Goal: Task Accomplishment & Management: Manage account settings

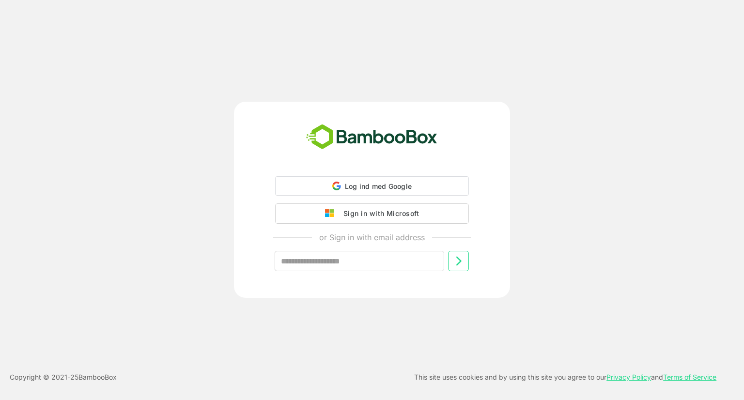
click at [402, 220] on button "Sign in with Microsoft" at bounding box center [372, 213] width 194 height 20
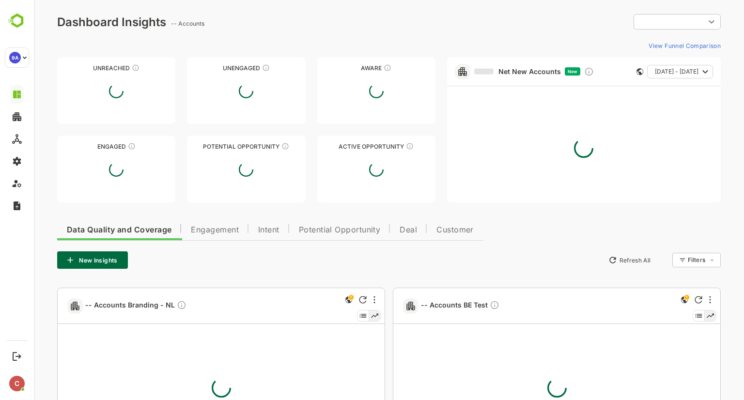
type input "**********"
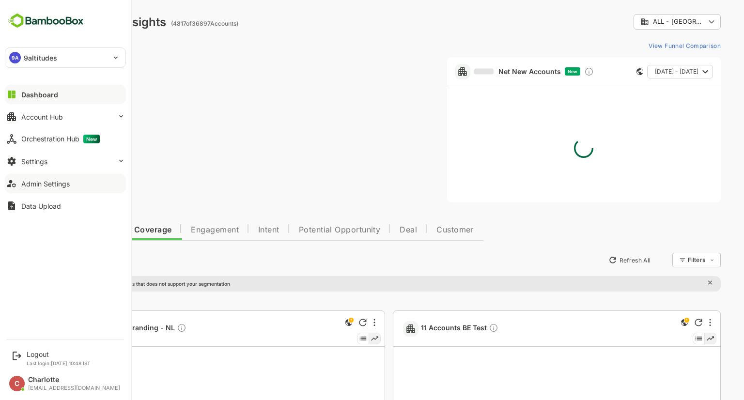
click at [35, 185] on div "Admin Settings" at bounding box center [45, 184] width 48 height 8
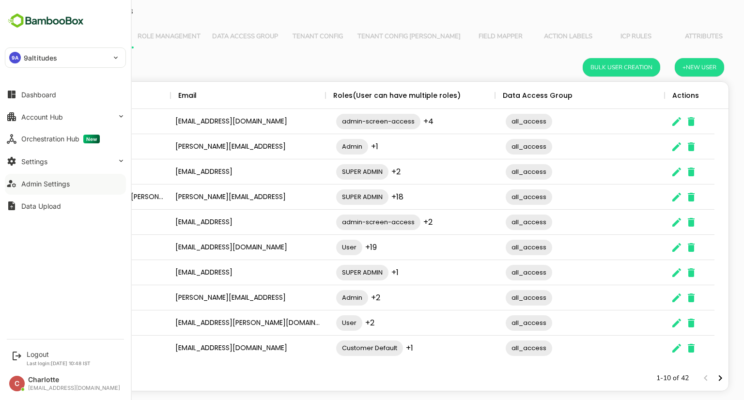
scroll to position [277, 665]
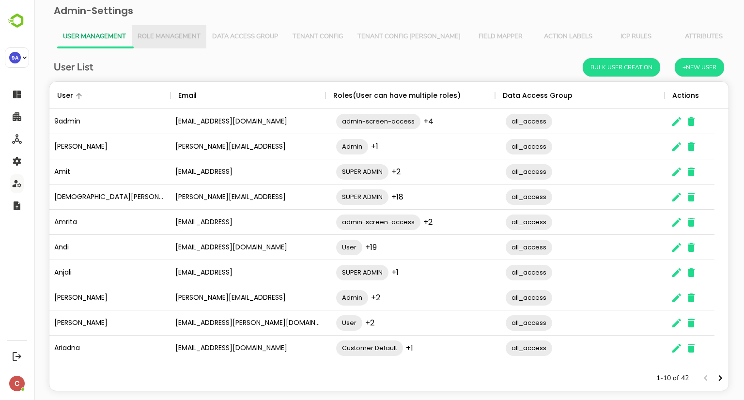
click at [187, 39] on span "Role Management" at bounding box center [169, 37] width 63 height 8
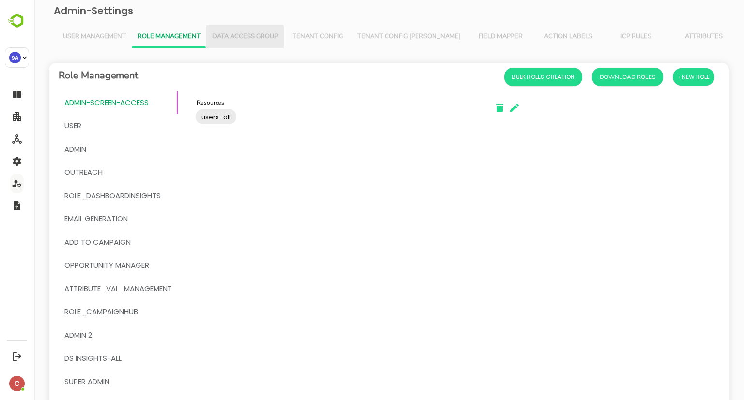
click at [240, 36] on span "Data Access Group" at bounding box center [245, 37] width 66 height 8
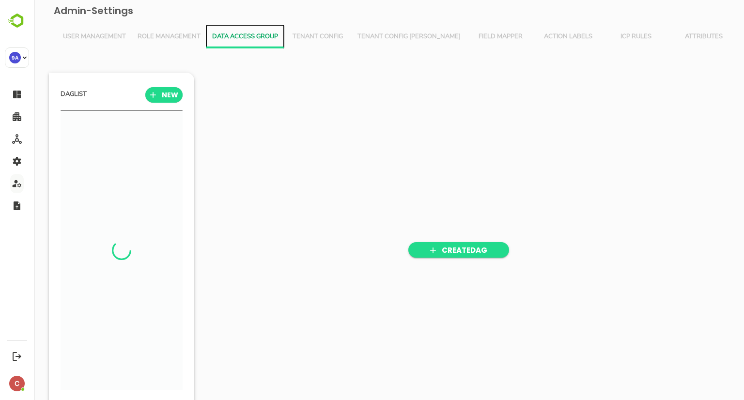
scroll to position [278, 120]
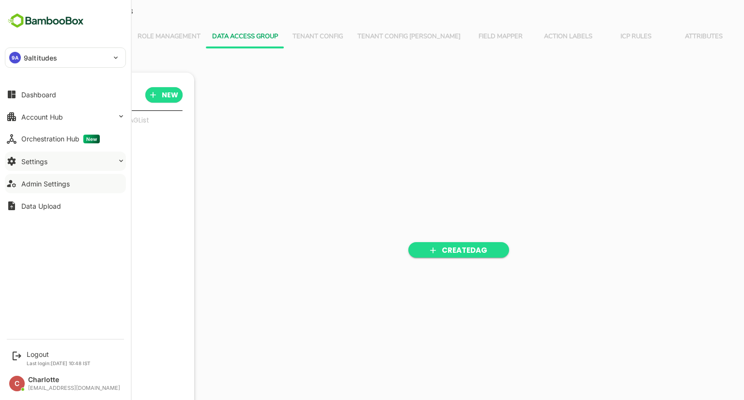
click at [47, 161] on div "Settings" at bounding box center [34, 161] width 26 height 8
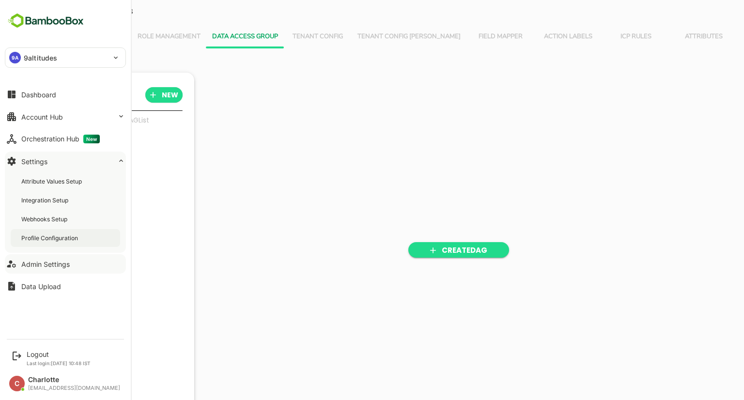
click at [47, 235] on div "Profile Configuration" at bounding box center [50, 238] width 59 height 8
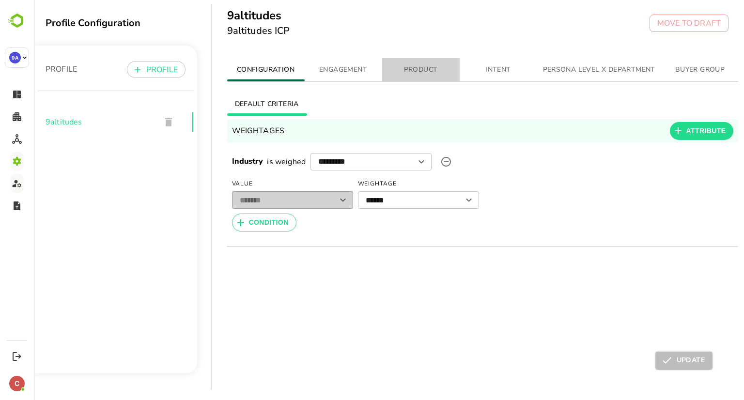
click at [436, 70] on span "PRODUCT" at bounding box center [421, 70] width 66 height 12
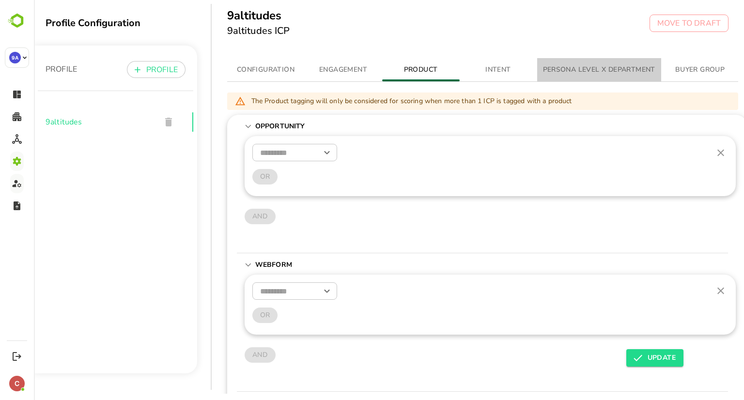
click at [553, 64] on span "PERSONA LEVEL X DEPARTMENT" at bounding box center [599, 70] width 112 height 12
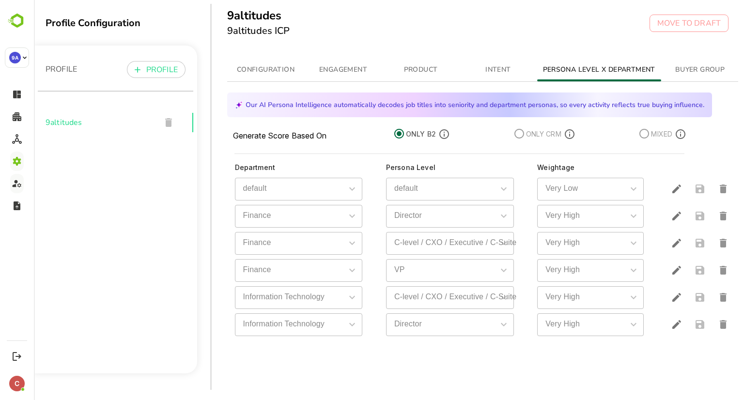
click at [503, 62] on button "INTENT" at bounding box center [499, 69] width 78 height 23
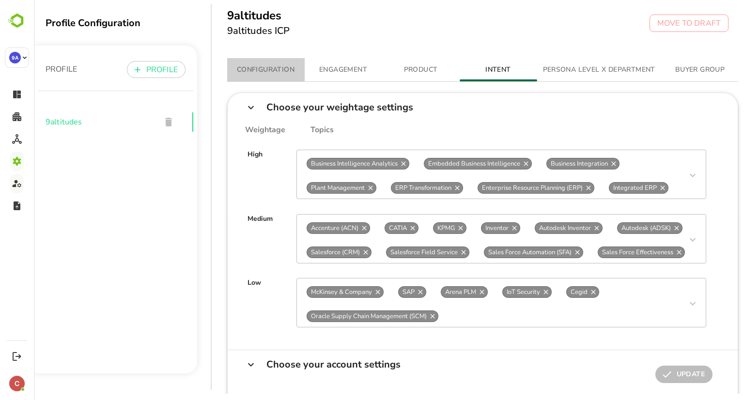
click at [255, 72] on span "CONFIGURATION" at bounding box center [266, 70] width 66 height 12
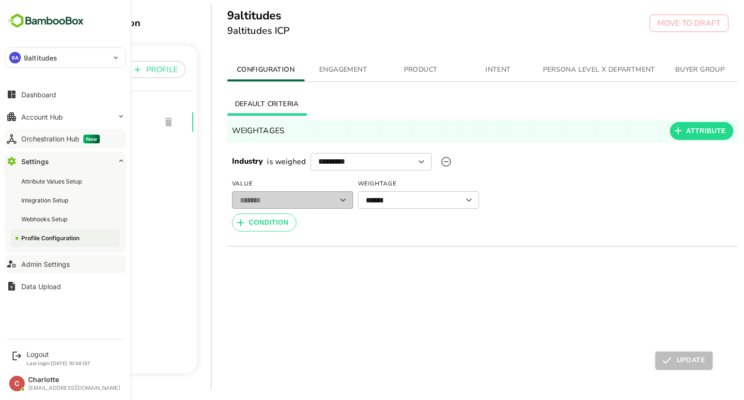
click at [16, 140] on icon at bounding box center [12, 139] width 12 height 12
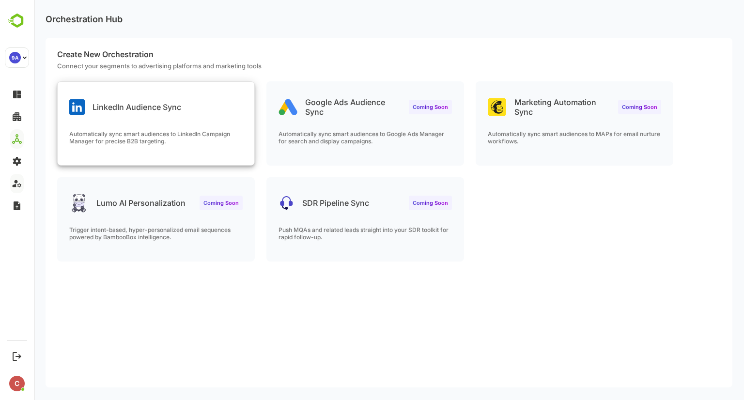
click at [189, 124] on div "LinkedIn Audience Sync Automatically sync smart audiences to LinkedIn Campaign …" at bounding box center [156, 123] width 197 height 83
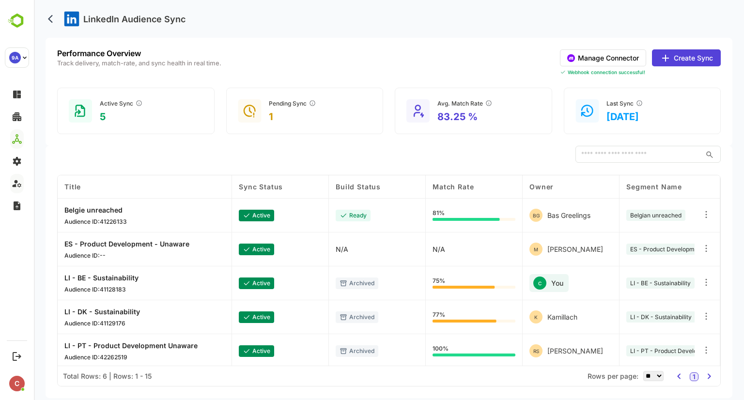
click at [621, 59] on button "Manage Connector" at bounding box center [603, 57] width 86 height 17
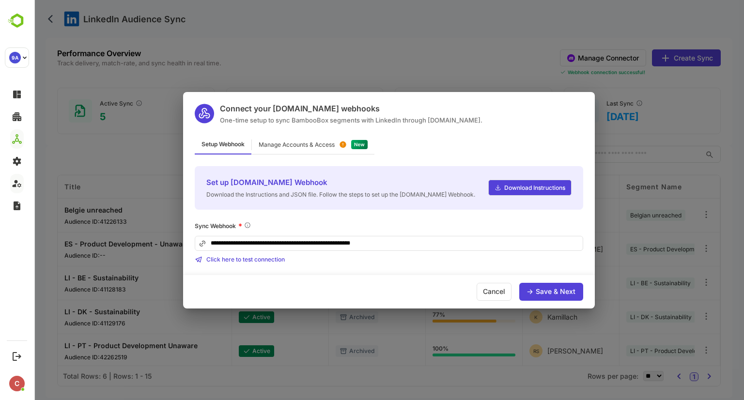
click at [296, 138] on div "Manage Accounts & Access" at bounding box center [313, 145] width 123 height 19
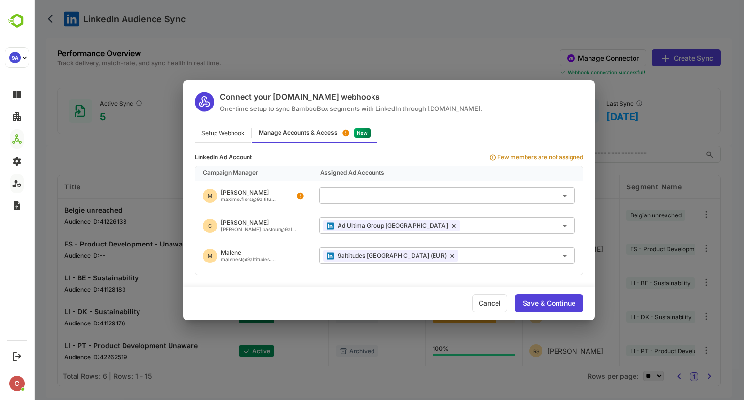
click at [299, 147] on div "LinkedIn Ad Account Few members are not assigned Campaign Manager Assigned Ad A…" at bounding box center [389, 209] width 412 height 132
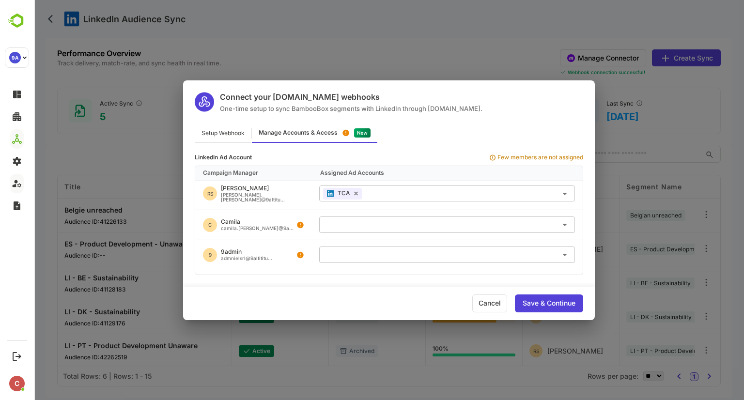
scroll to position [306, 0]
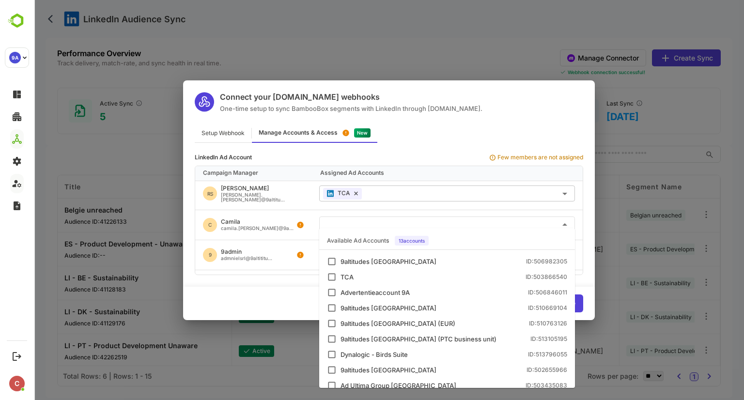
click at [374, 217] on input "text" at bounding box center [447, 225] width 248 height 16
click at [566, 219] on icon "Close" at bounding box center [565, 225] width 12 height 12
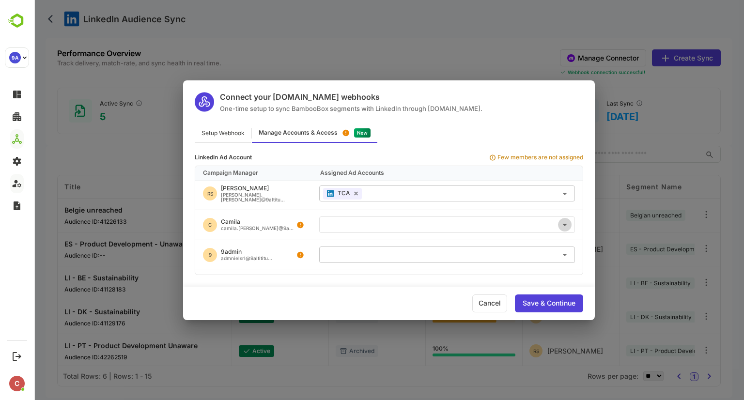
click at [566, 219] on icon "Open" at bounding box center [565, 225] width 12 height 12
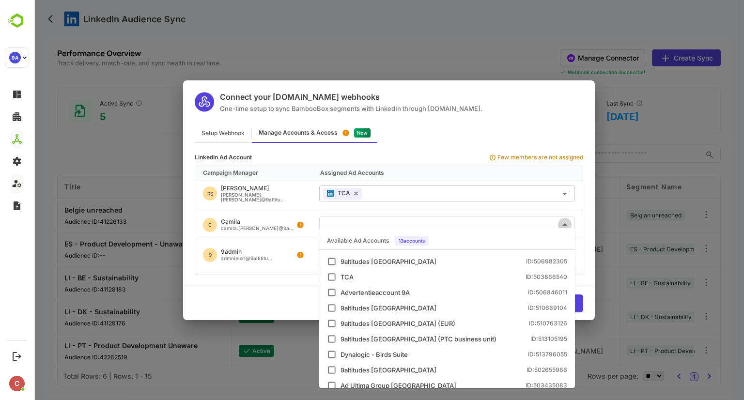
click at [563, 219] on icon "Close" at bounding box center [565, 225] width 12 height 12
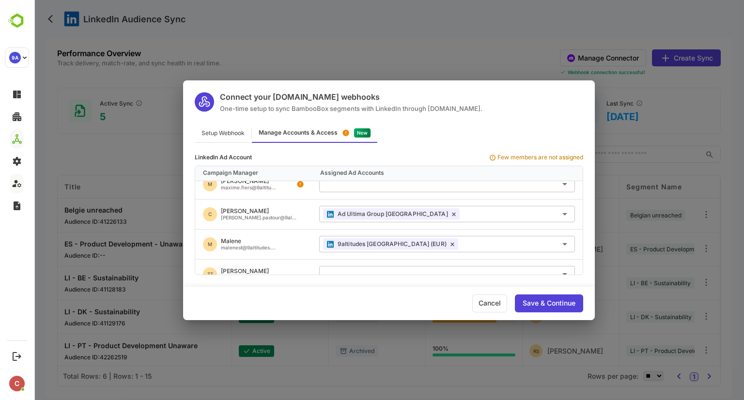
scroll to position [0, 0]
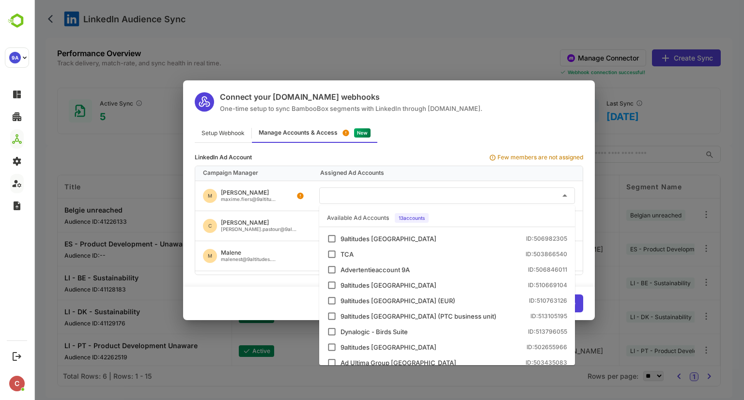
click at [359, 198] on input "text" at bounding box center [447, 195] width 248 height 16
click at [415, 219] on div "13 accounts" at bounding box center [412, 218] width 34 height 10
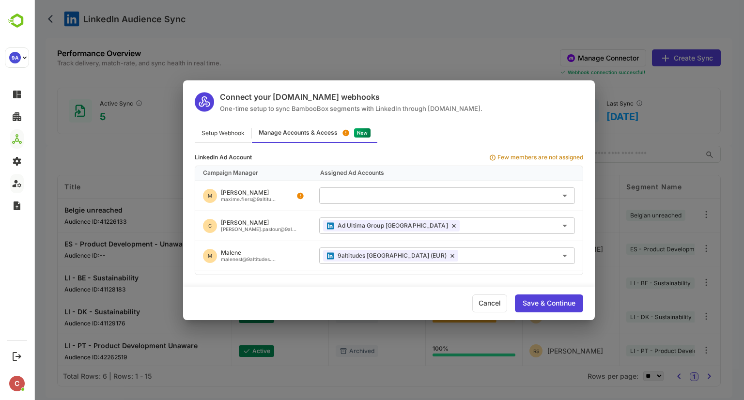
click at [684, 134] on div "Connect your [DOMAIN_NAME] webhooks One-time setup to sync BambooBox segments w…" at bounding box center [389, 200] width 710 height 400
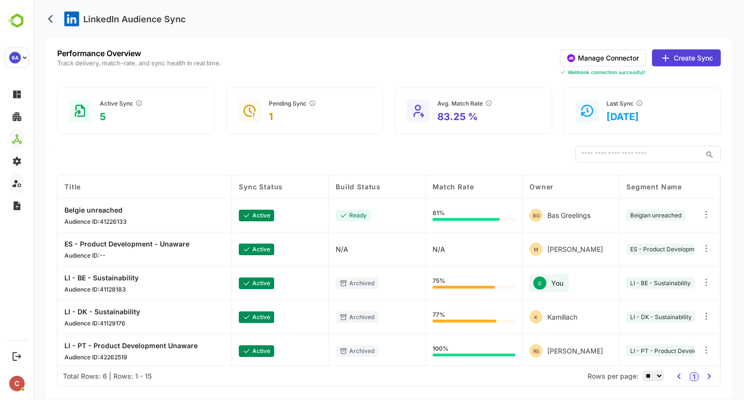
click at [610, 64] on button "Manage Connector" at bounding box center [603, 57] width 86 height 17
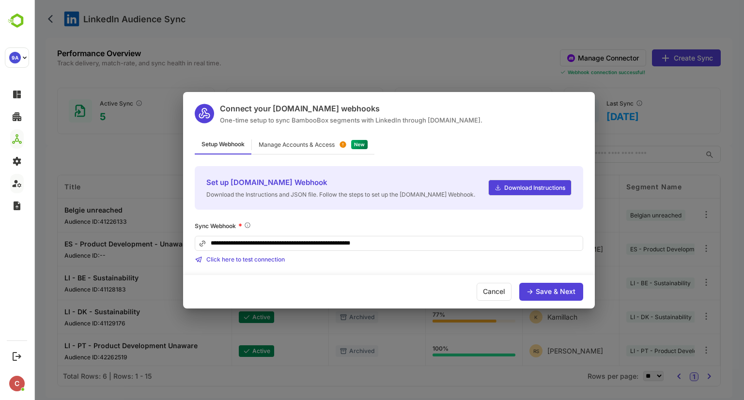
click at [288, 147] on div "Manage Accounts & Access" at bounding box center [297, 145] width 76 height 6
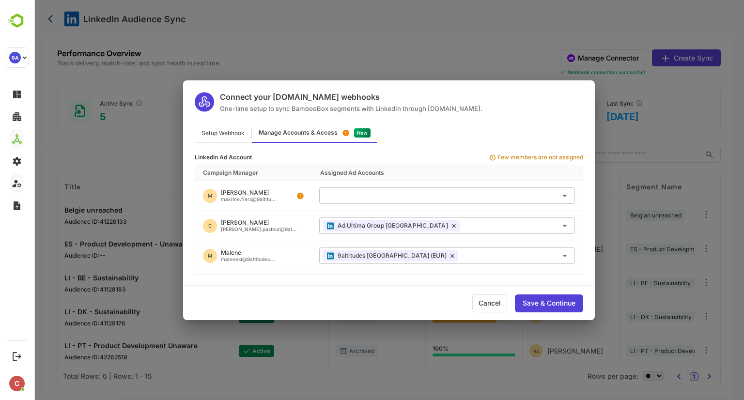
click at [491, 299] on div "Cancel" at bounding box center [489, 304] width 35 height 18
